Goal: Information Seeking & Learning: Learn about a topic

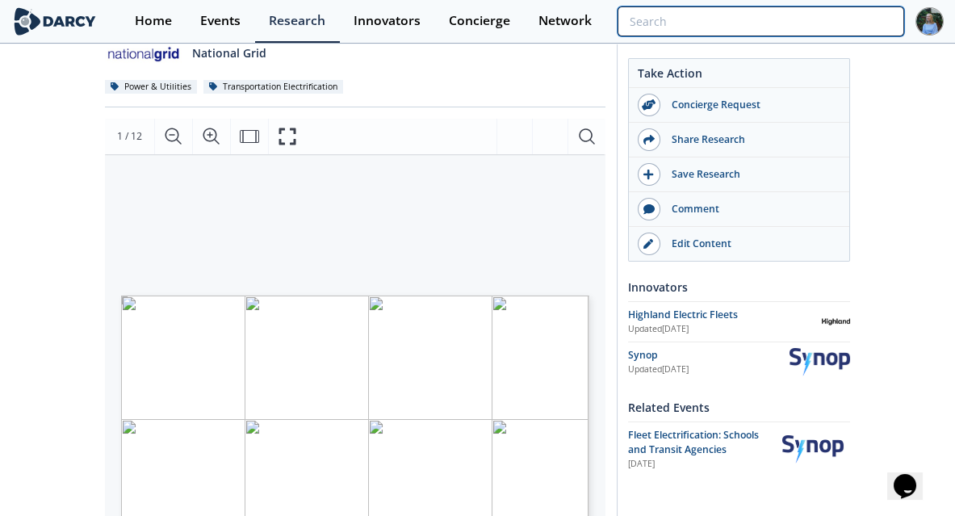
click at [801, 18] on input "search" at bounding box center [761, 21] width 287 height 30
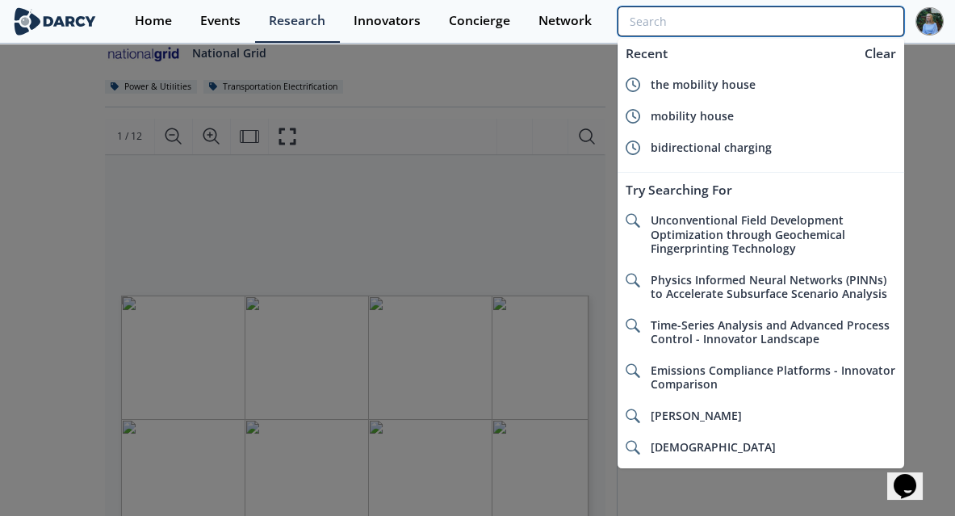
type input "u"
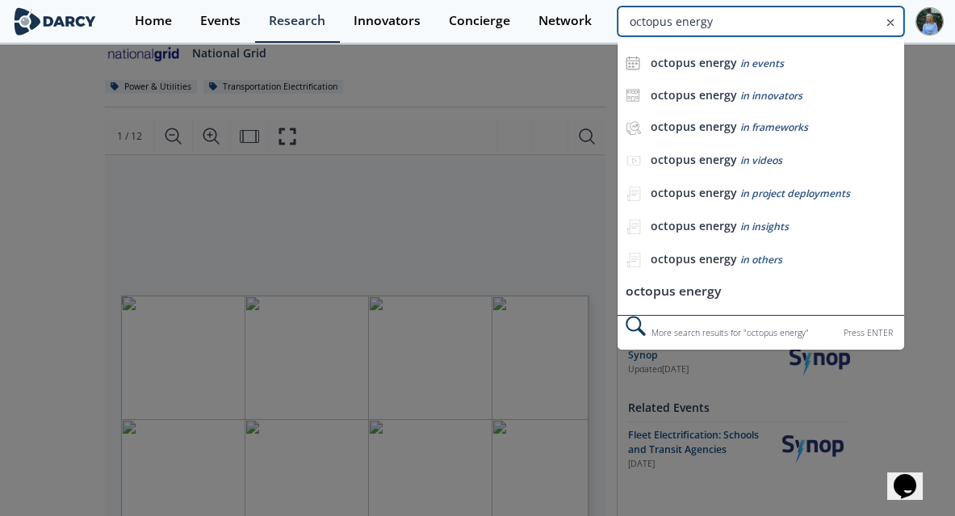
type input "octopus energy"
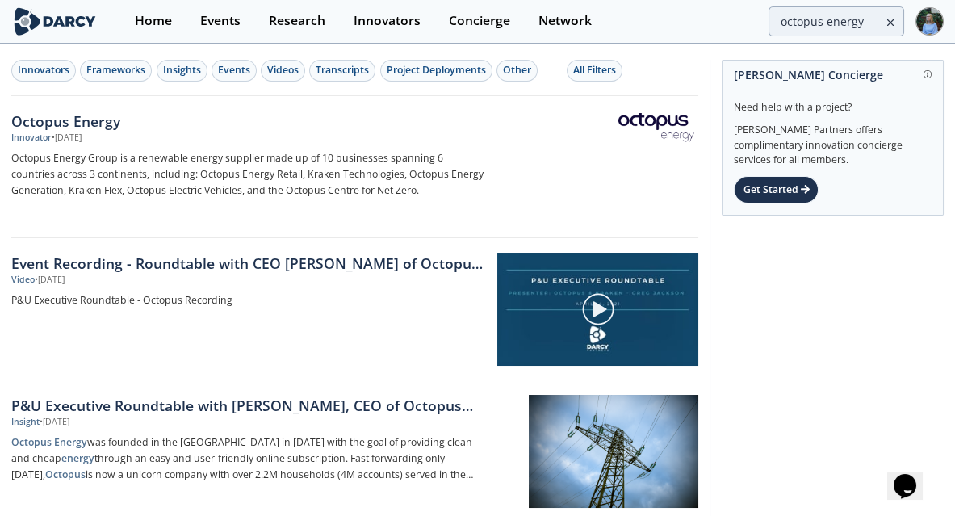
click at [42, 125] on div "Octopus Energy" at bounding box center [247, 121] width 472 height 21
